Goal: Navigation & Orientation: Find specific page/section

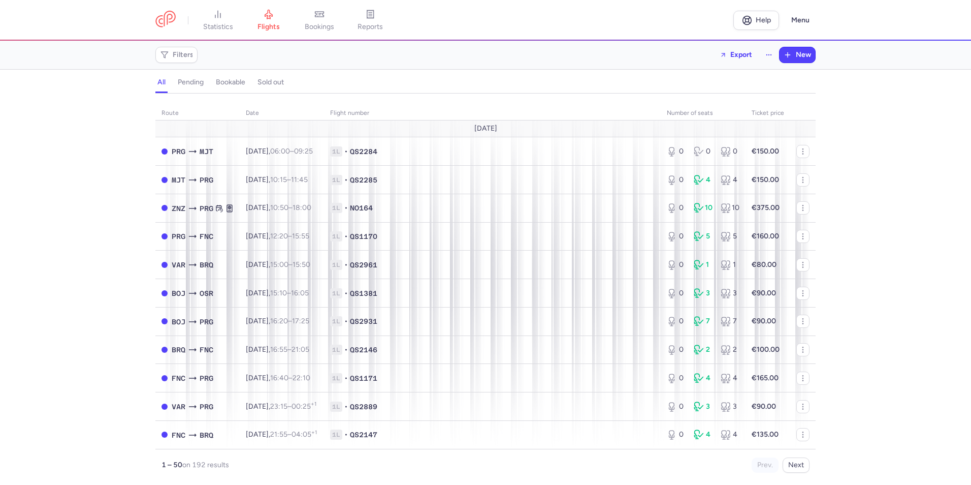
click at [228, 84] on h4 "bookable" at bounding box center [230, 82] width 29 height 9
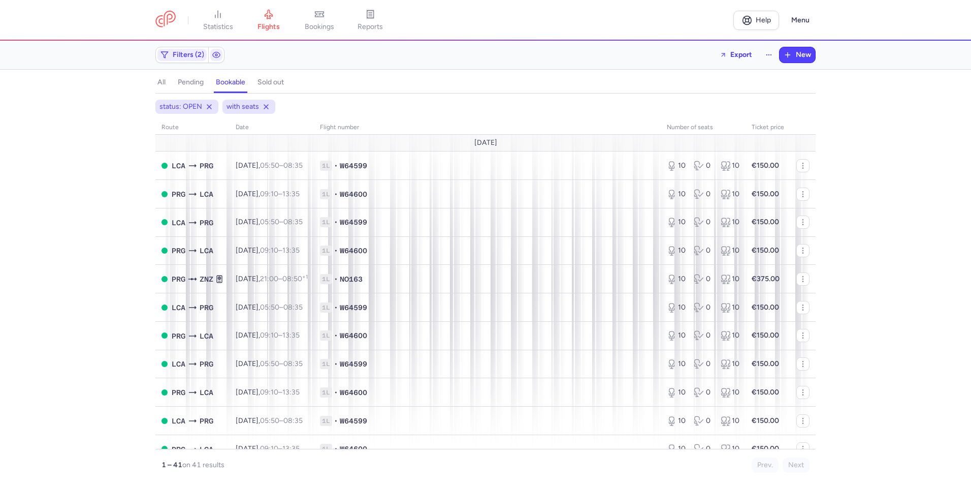
click at [189, 81] on h4 "pending" at bounding box center [191, 82] width 26 height 9
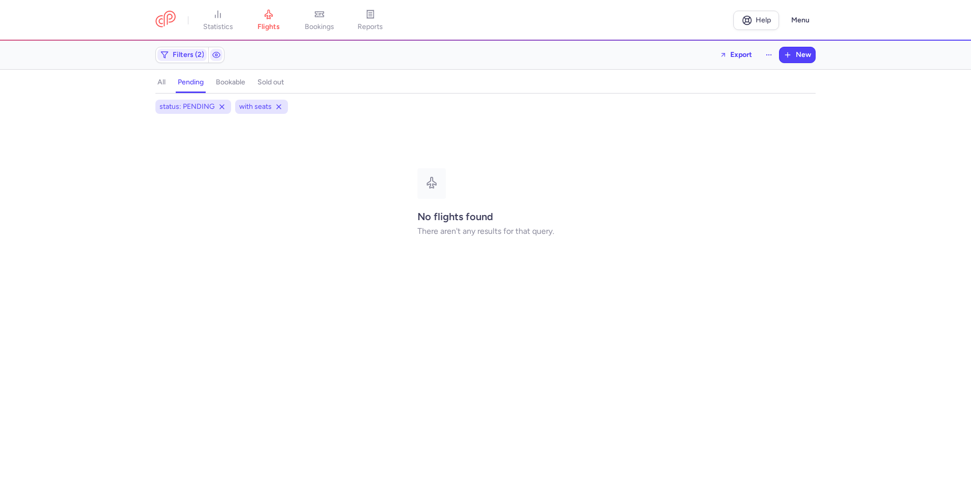
click at [273, 88] on button "sold out" at bounding box center [271, 82] width 30 height 13
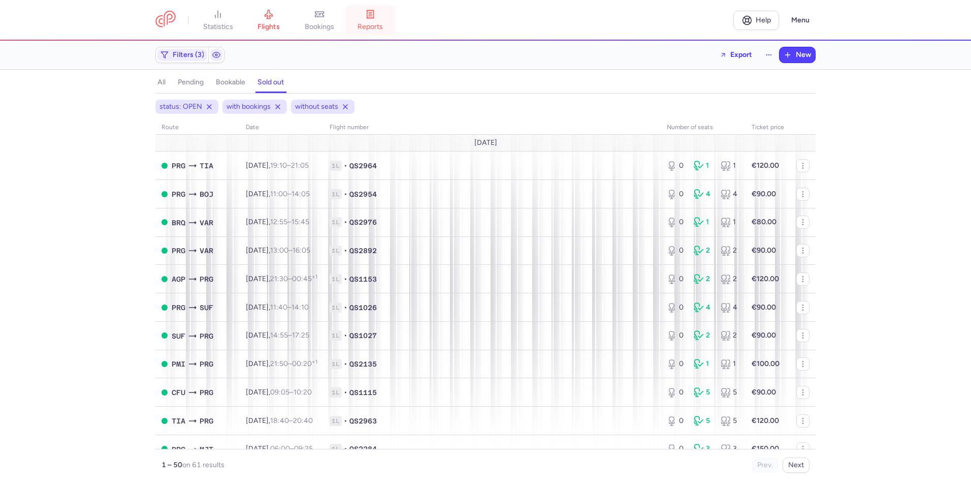
click at [361, 26] on link "reports" at bounding box center [370, 20] width 51 height 22
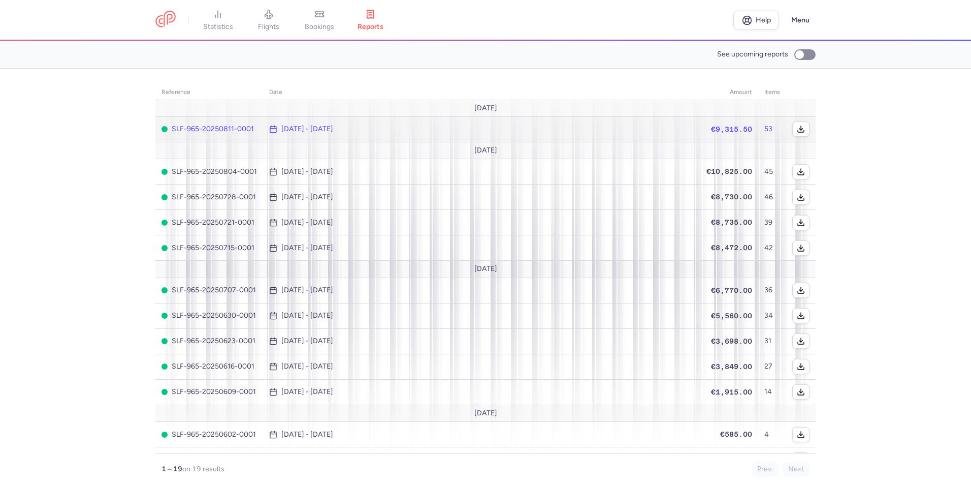
click at [212, 126] on span "SLF-965-20250811-0001" at bounding box center [210, 129] width 96 height 8
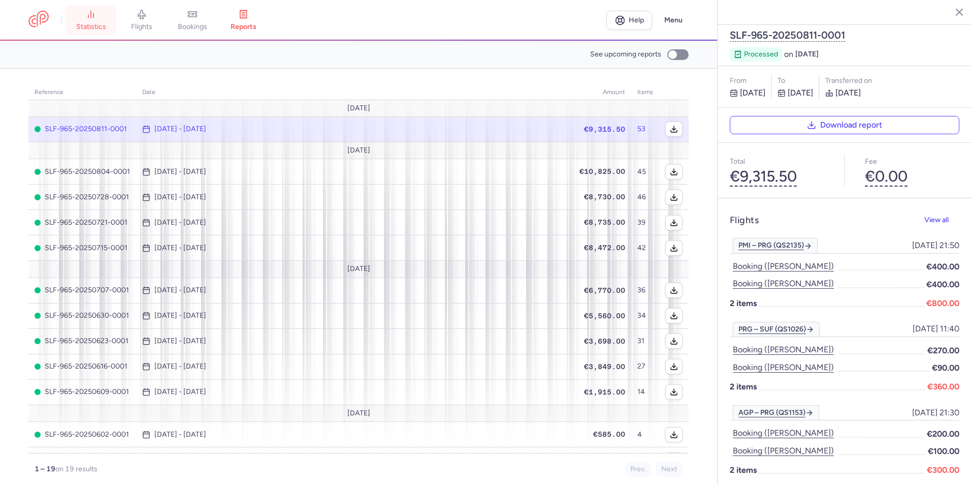
click at [85, 25] on span "statistics" at bounding box center [91, 26] width 30 height 9
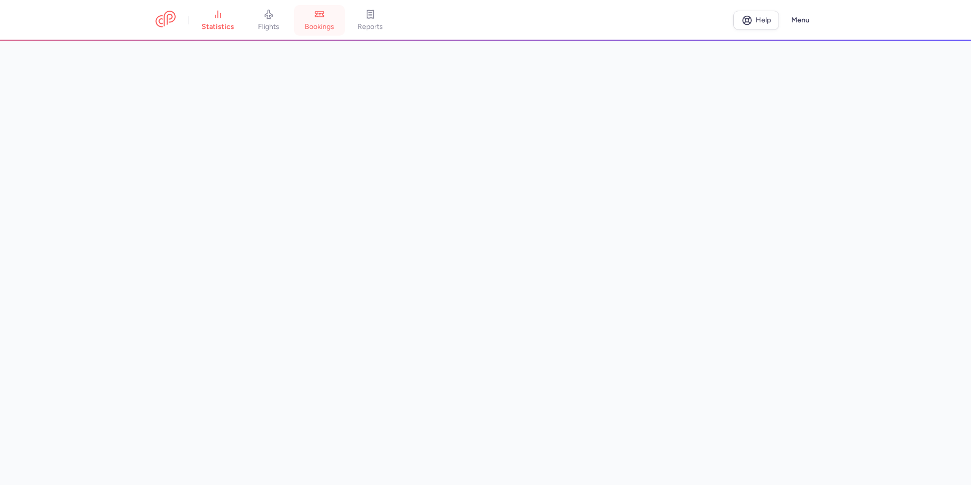
click at [317, 19] on link "bookings" at bounding box center [319, 20] width 51 height 22
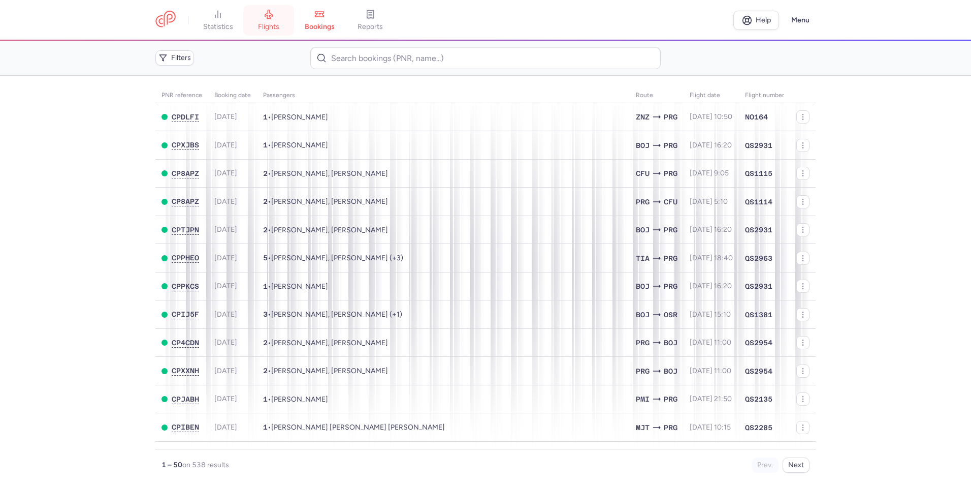
click at [267, 18] on icon at bounding box center [269, 14] width 10 height 10
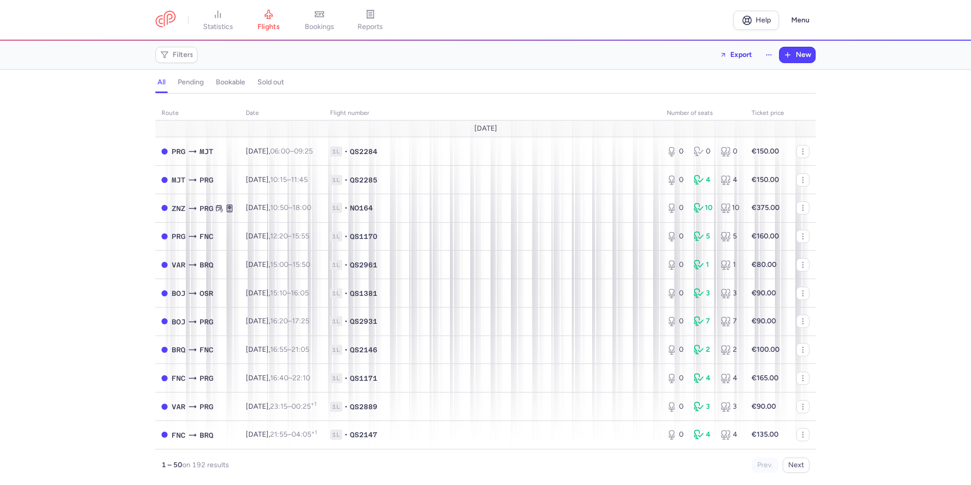
click at [243, 86] on h4 "bookable" at bounding box center [230, 82] width 29 height 9
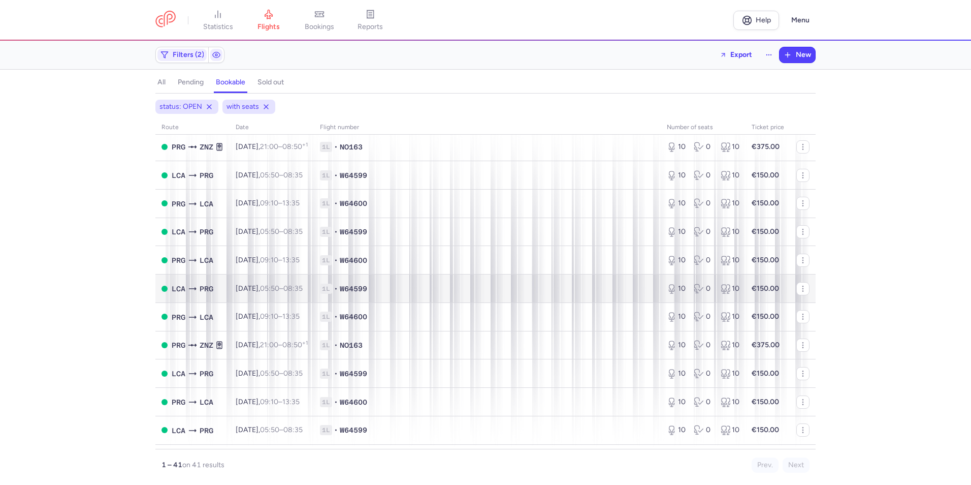
scroll to position [152, 0]
